Goal: Transaction & Acquisition: Purchase product/service

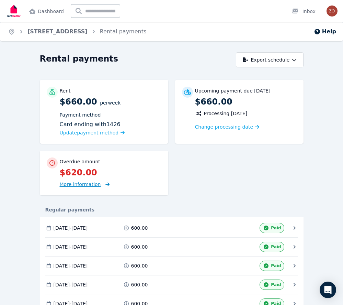
click at [91, 184] on span "More information" at bounding box center [80, 185] width 41 height 6
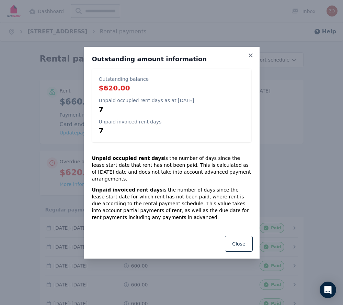
click at [293, 167] on div "Outstanding amount information Outstanding balance $620.00 Unpaid occupied rent…" at bounding box center [171, 152] width 343 height 305
click at [235, 241] on button "Close" at bounding box center [239, 244] width 28 height 16
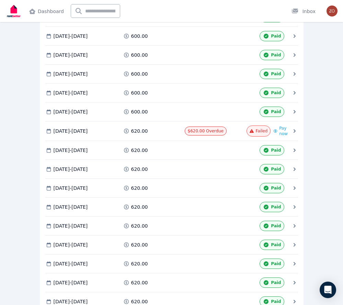
scroll to position [736, 0]
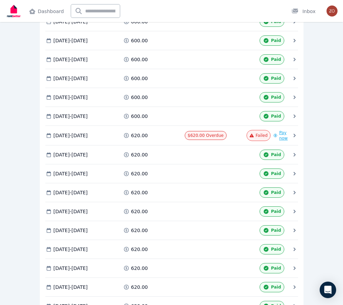
click at [282, 139] on span "Pay now" at bounding box center [284, 135] width 11 height 11
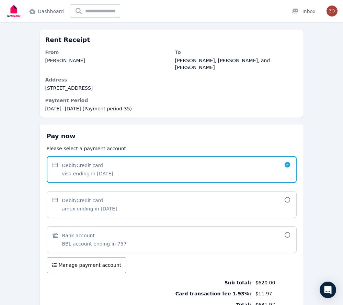
scroll to position [42, 0]
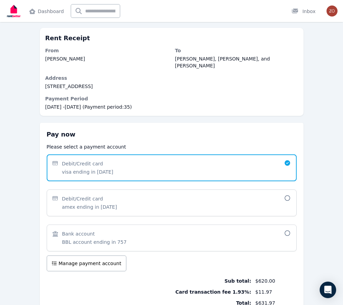
click at [156, 200] on span "Debit/Credit card amex ending in [DATE]" at bounding box center [169, 202] width 232 height 15
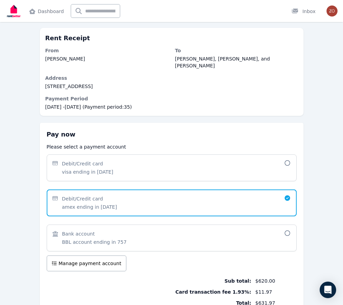
scroll to position [97, 0]
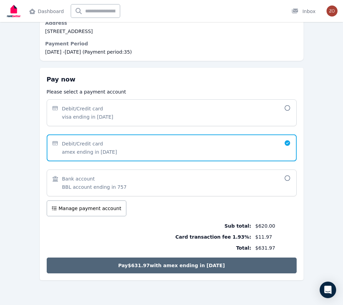
click at [176, 262] on button "Pay $631.97 with amex ending in [DATE]" at bounding box center [172, 265] width 250 height 16
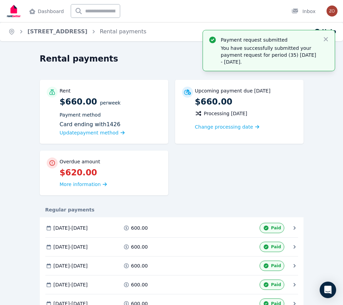
click at [251, 171] on div "Rent $660.00 per Week Payment method Card ending with 1426 Update payment metho…" at bounding box center [172, 141] width 264 height 122
